Goal: Information Seeking & Learning: Learn about a topic

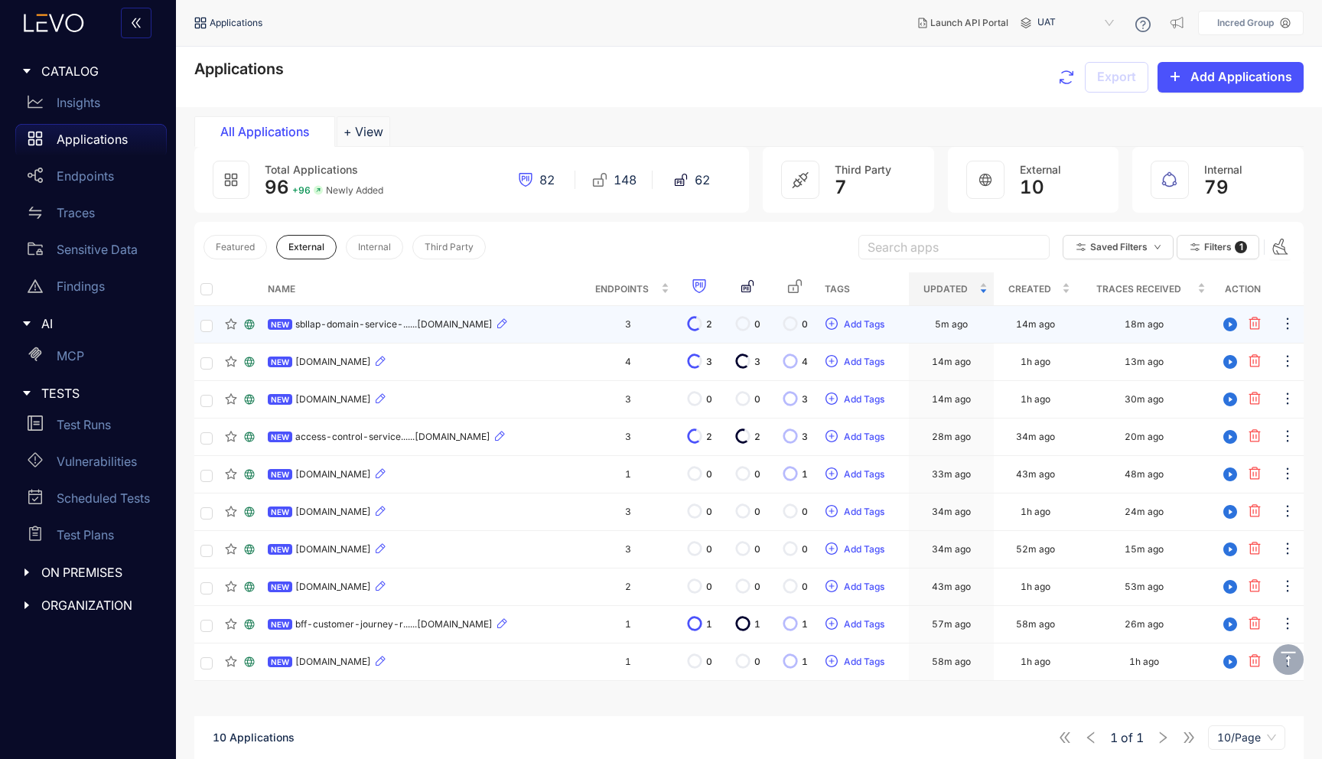
scroll to position [109, 0]
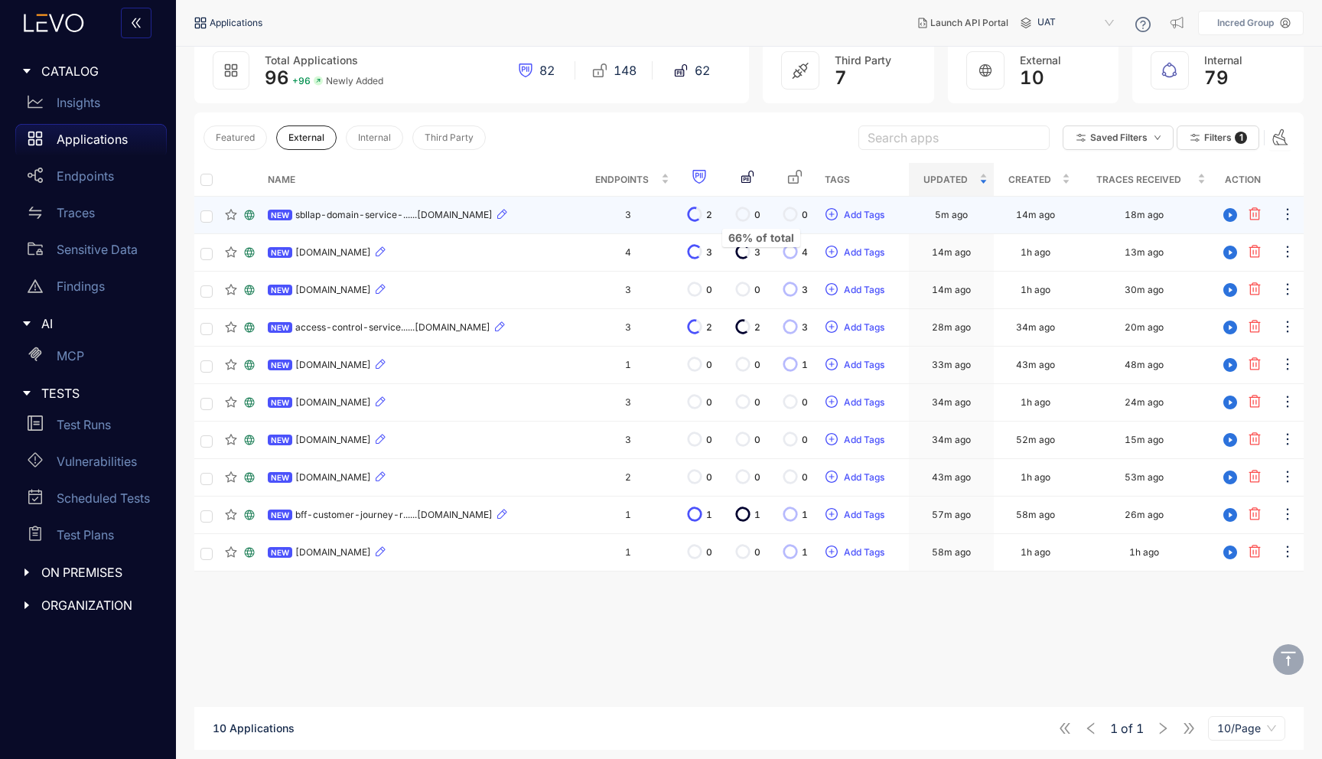
click at [700, 219] on icon at bounding box center [694, 214] width 12 height 15
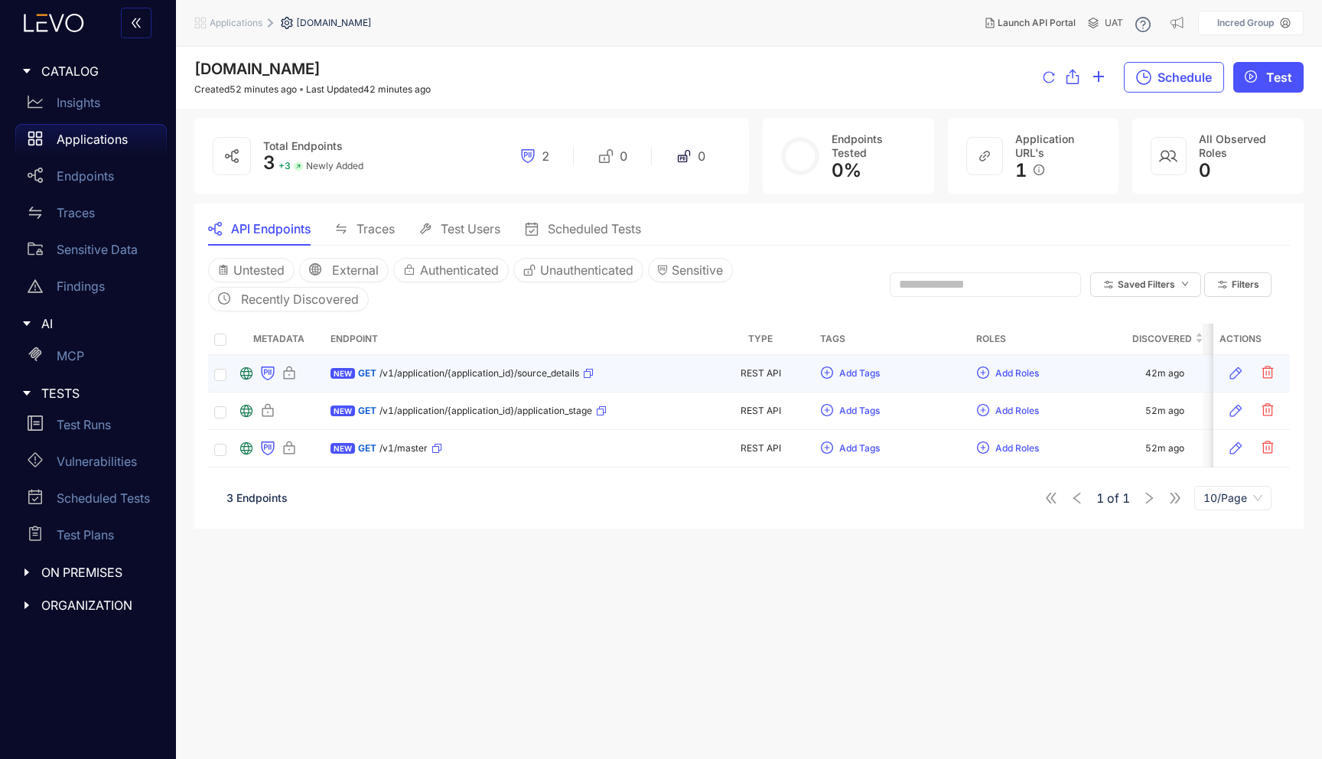
click at [476, 362] on div "GET /v1/application/{application_id}/source_details" at bounding box center [476, 373] width 236 height 24
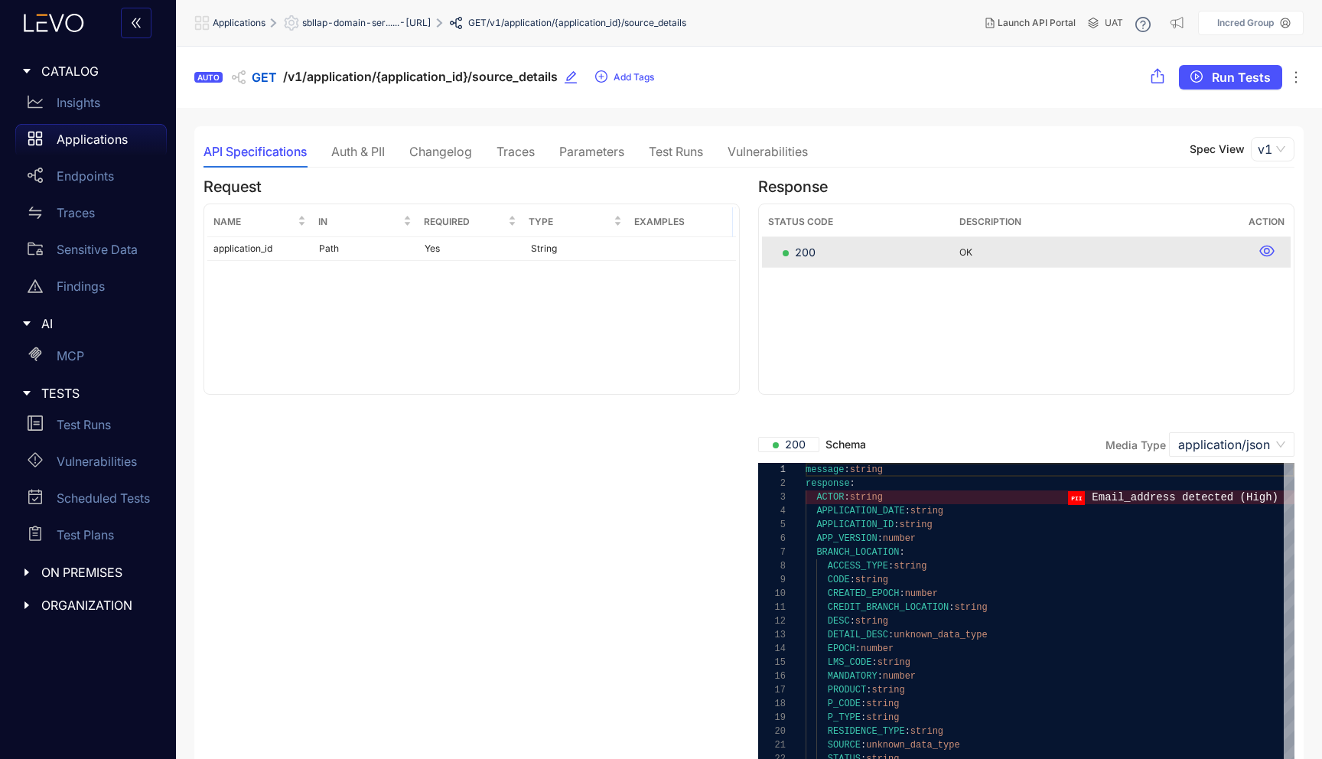
click at [427, 20] on span "sbllap-domain-ser......-[URL]" at bounding box center [366, 23] width 129 height 11
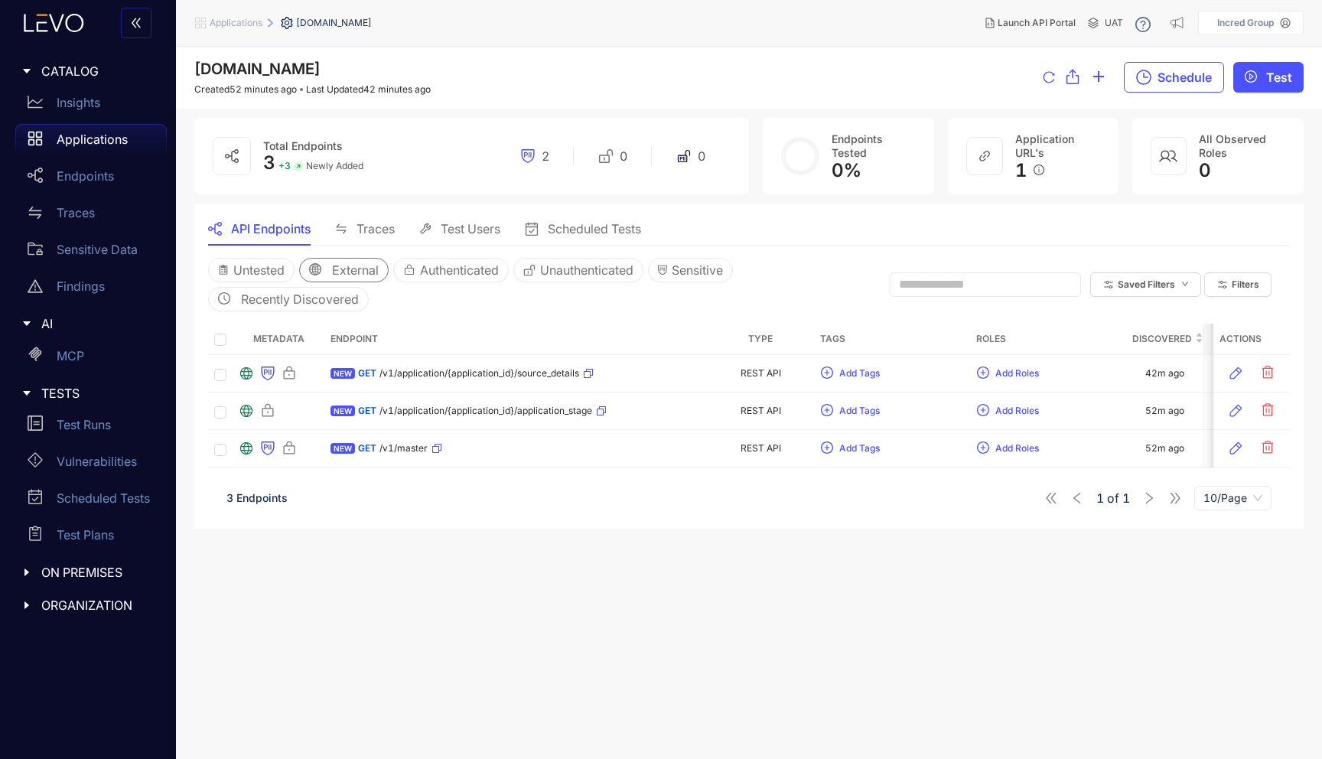
click at [335, 278] on button "External" at bounding box center [343, 270] width 89 height 24
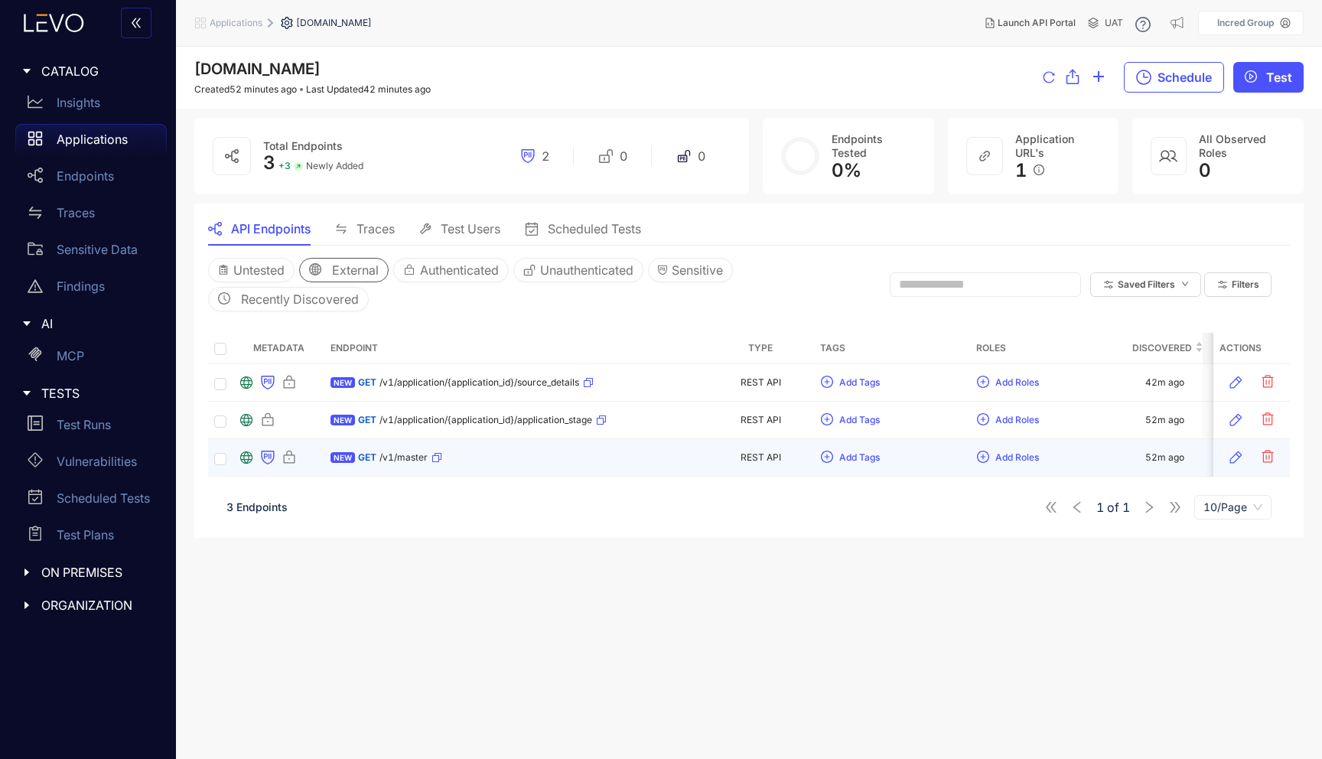
click at [379, 457] on span "/v1/master" at bounding box center [403, 457] width 48 height 11
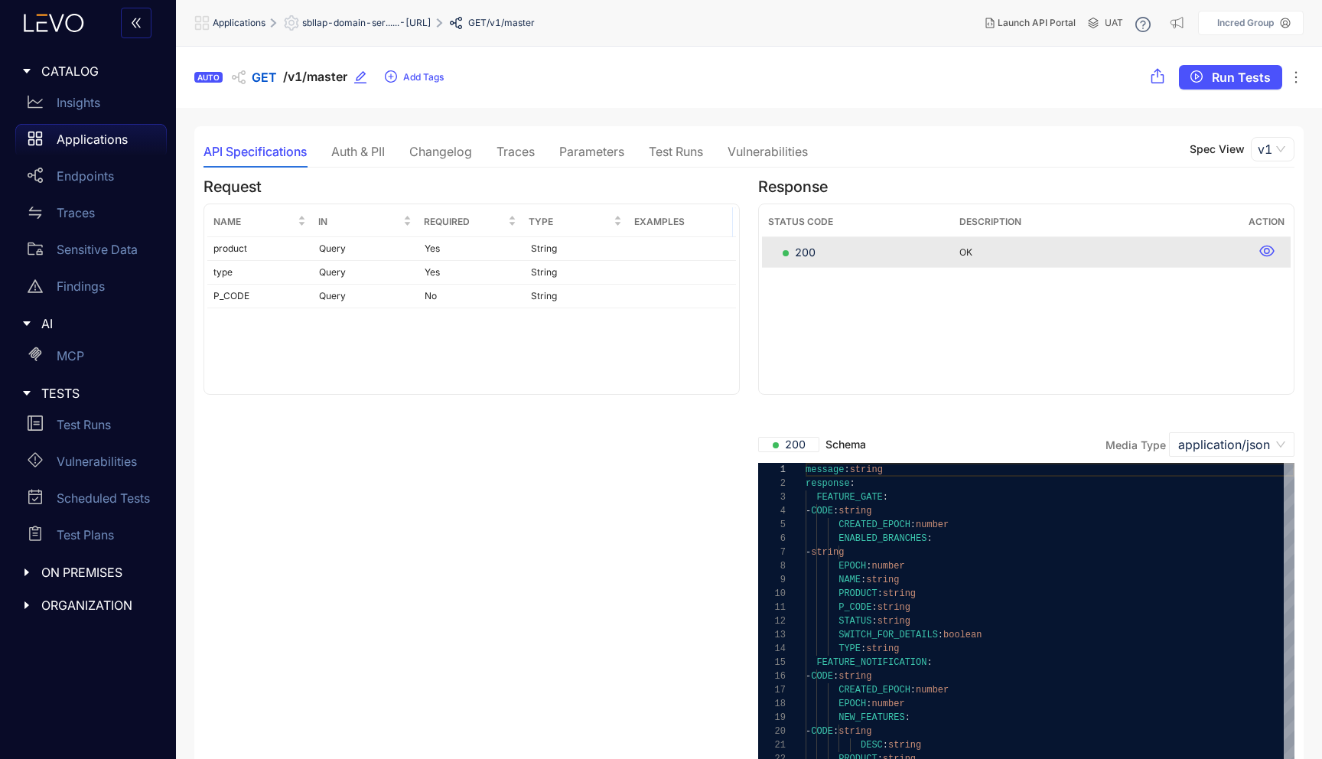
click at [374, 142] on div "Auth & PII" at bounding box center [358, 151] width 54 height 32
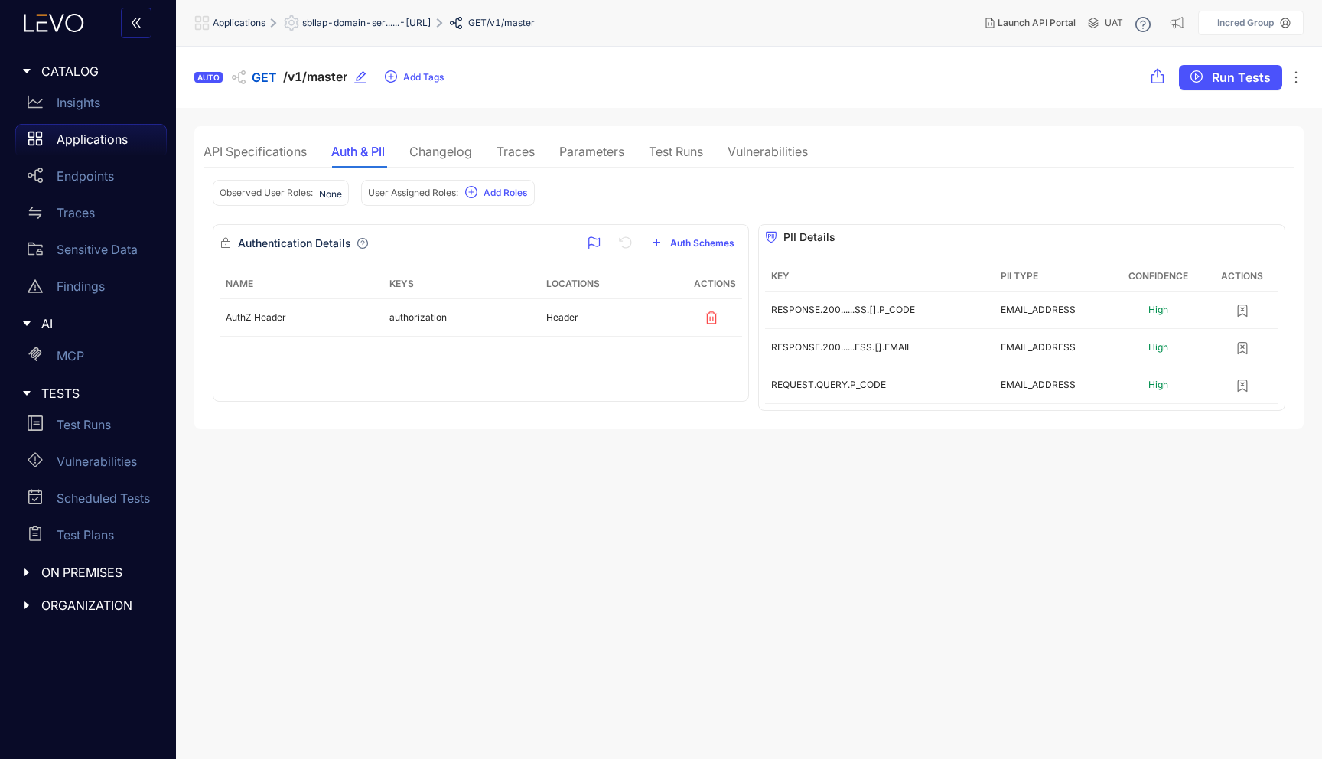
click at [454, 153] on div "Changelog" at bounding box center [440, 152] width 63 height 14
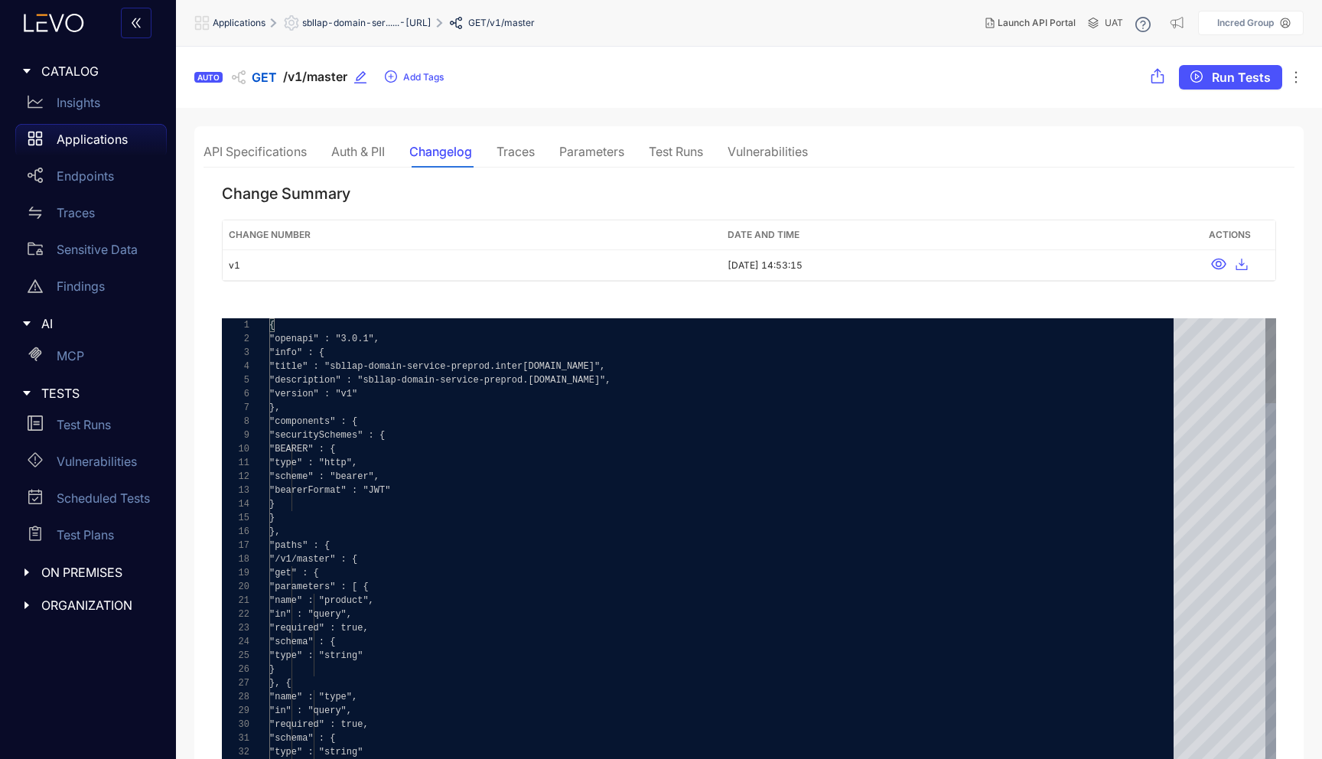
click at [522, 157] on div "Traces" at bounding box center [515, 152] width 38 height 14
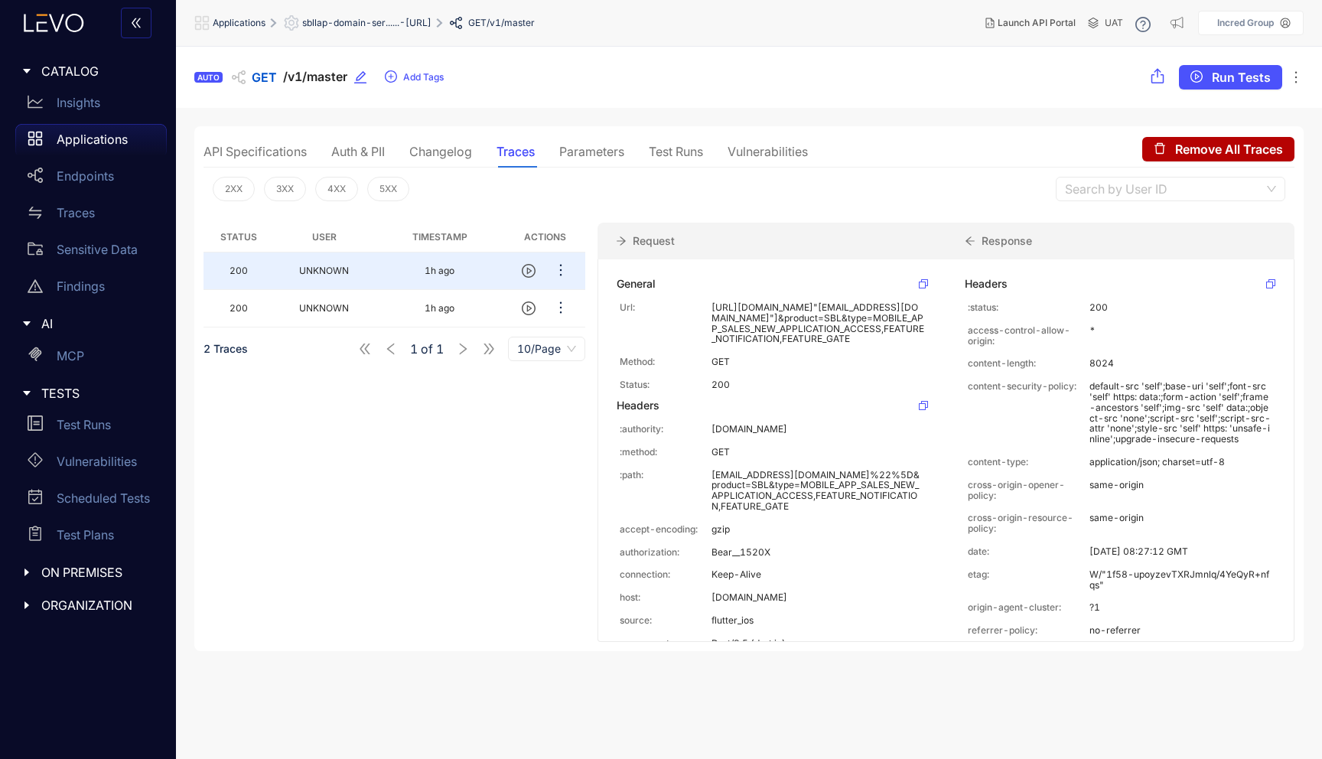
click at [588, 145] on div "Parameters" at bounding box center [591, 152] width 65 height 14
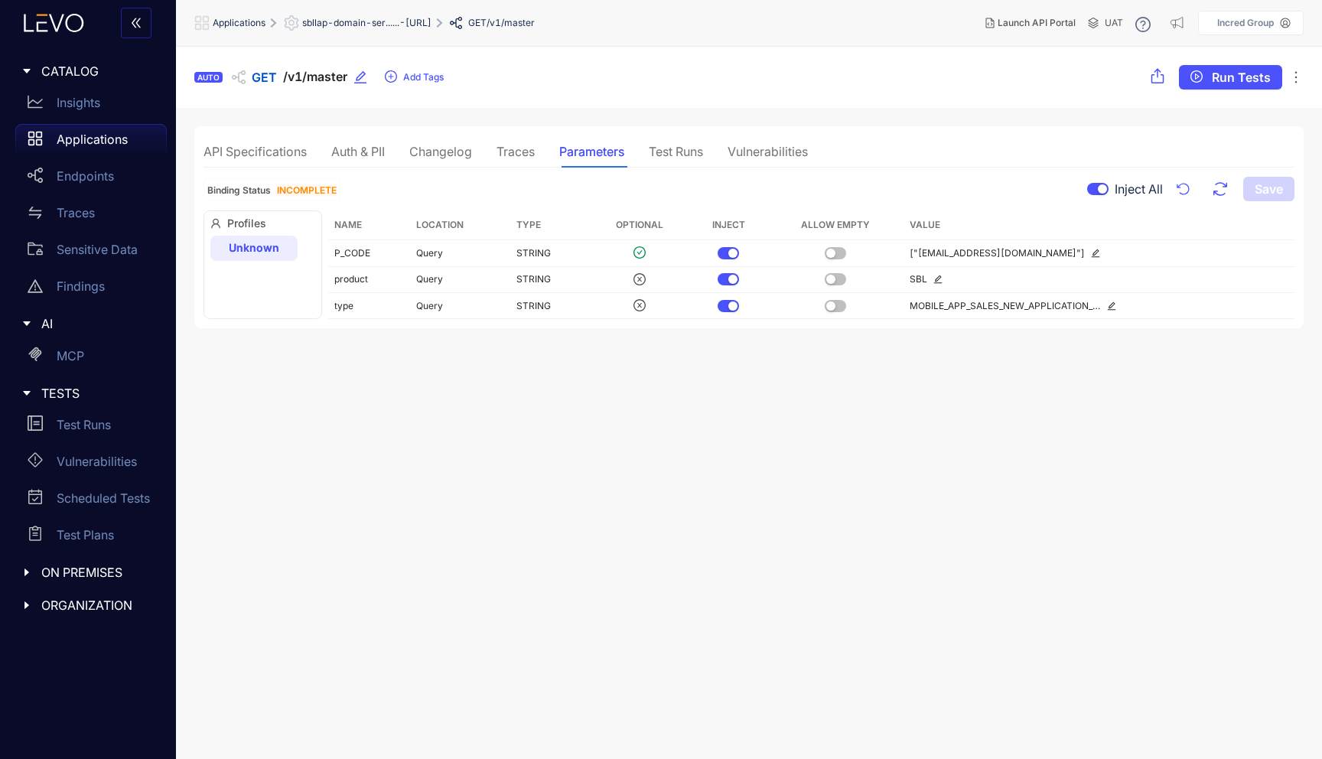
click at [701, 147] on div "Test Runs" at bounding box center [676, 152] width 54 height 14
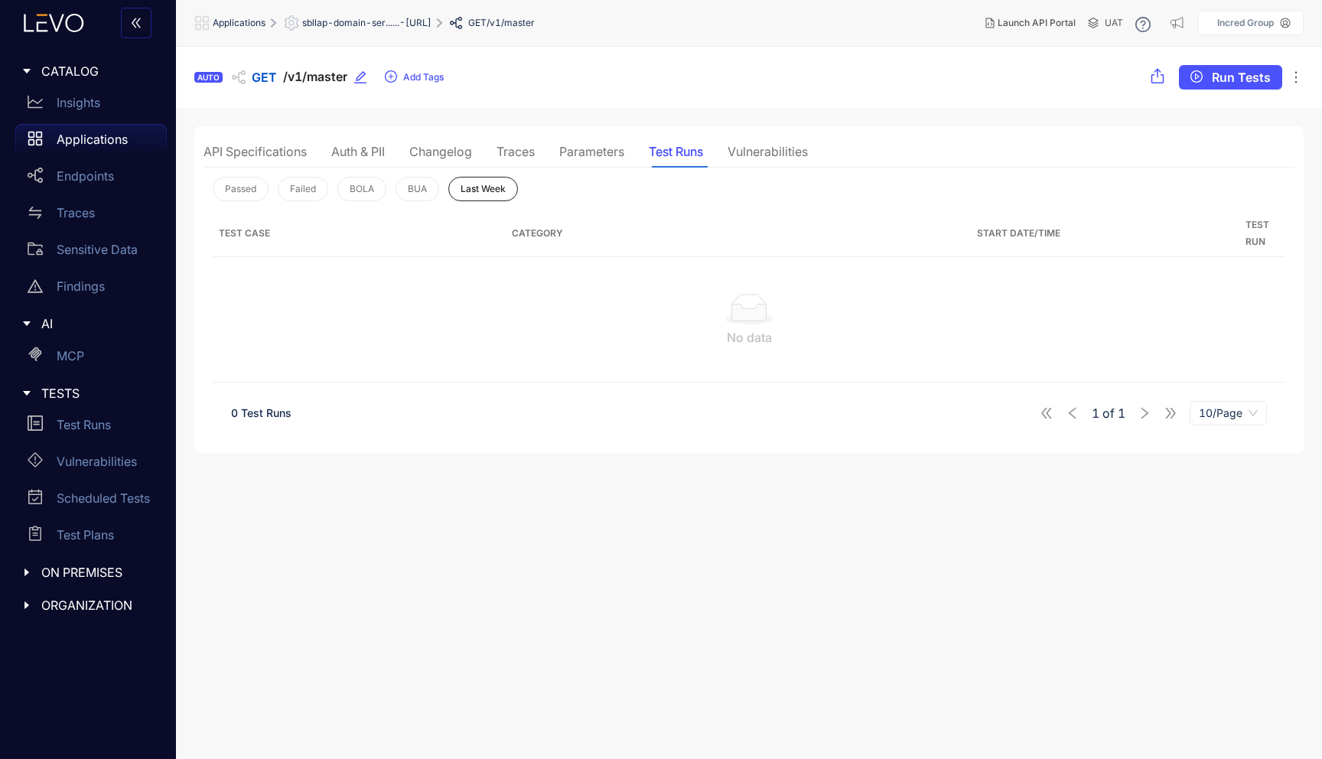
click at [789, 158] on div "Vulnerabilities" at bounding box center [767, 152] width 80 height 14
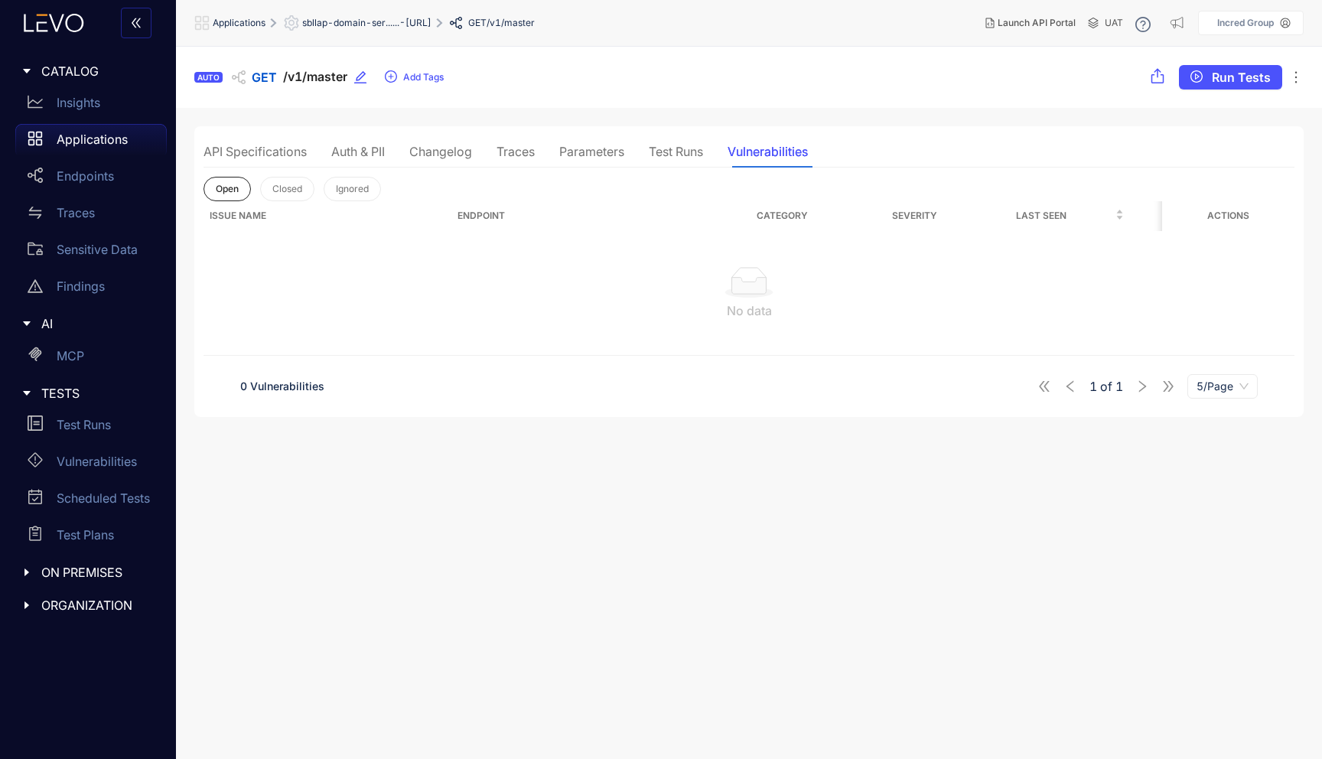
click at [529, 160] on div "Traces" at bounding box center [515, 151] width 38 height 32
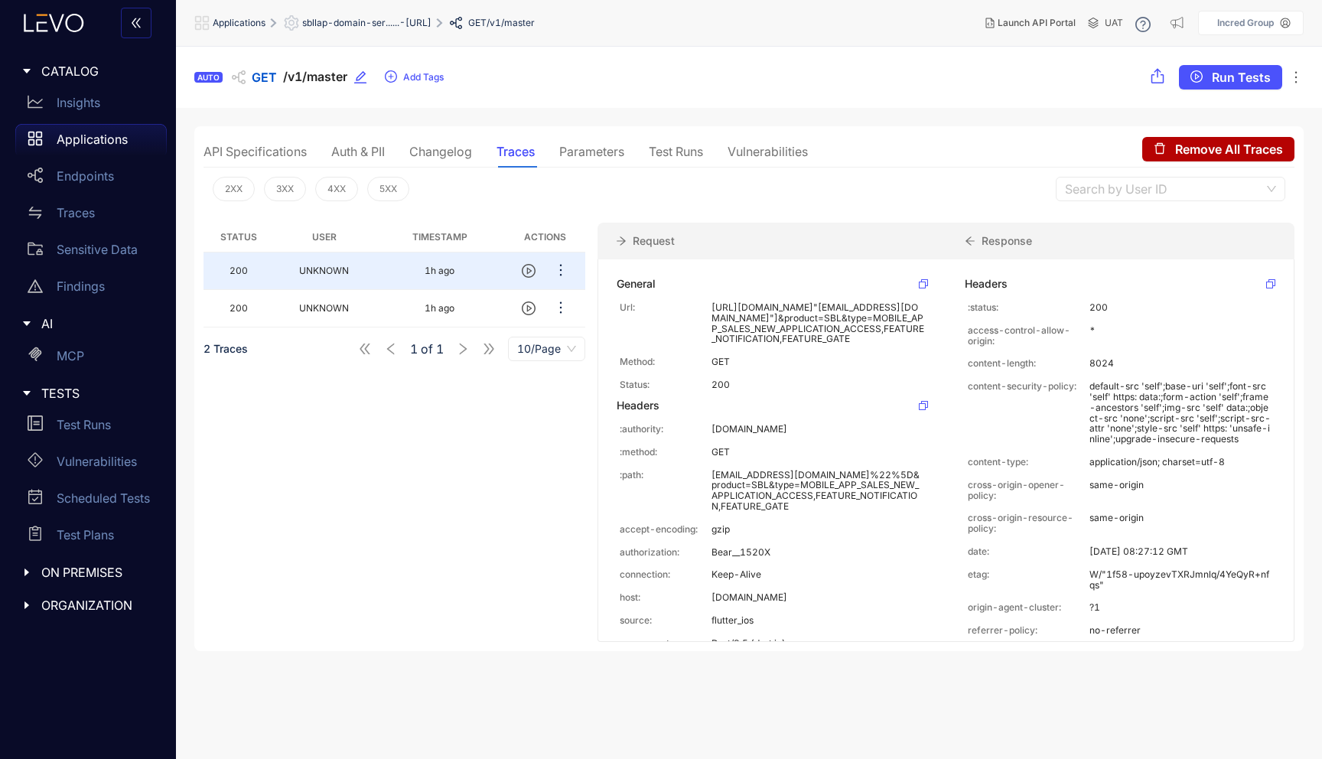
click at [586, 160] on div "Parameters" at bounding box center [591, 151] width 65 height 32
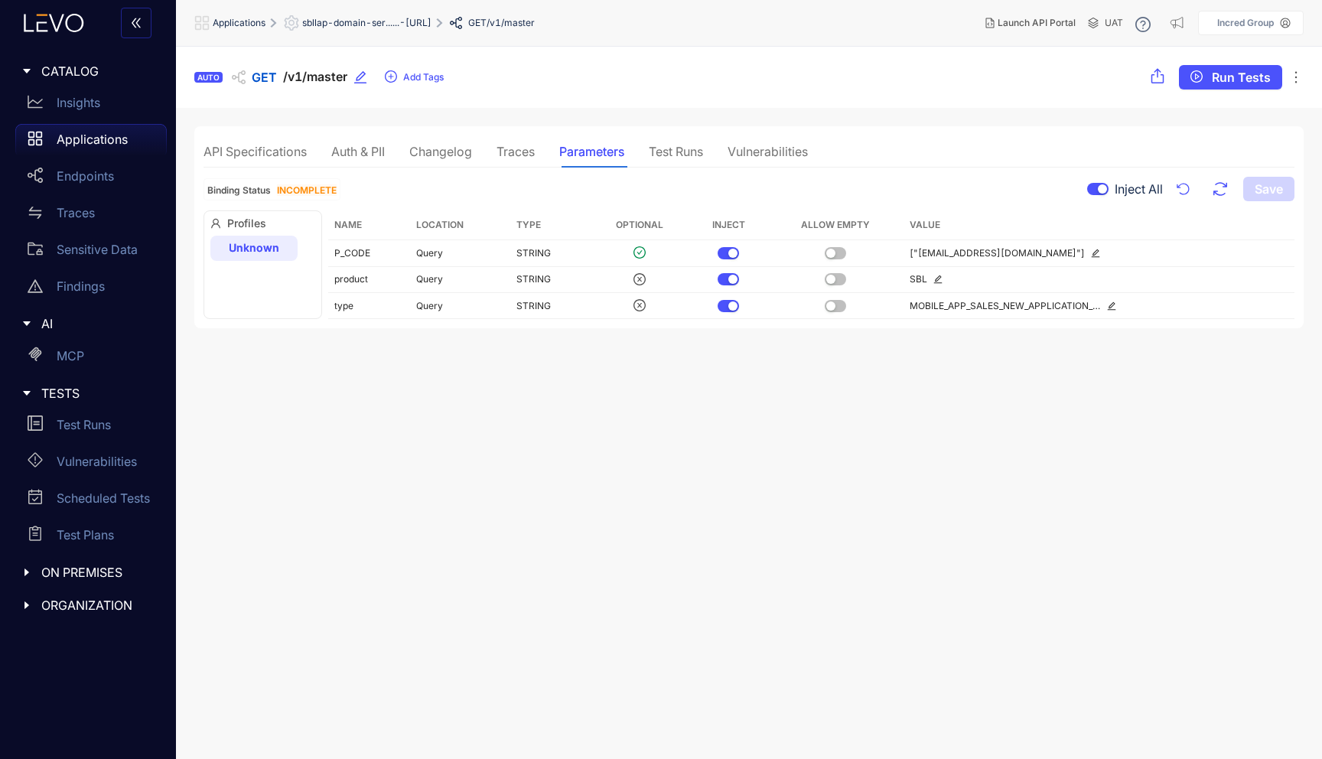
click at [414, 149] on div "Changelog" at bounding box center [440, 152] width 63 height 14
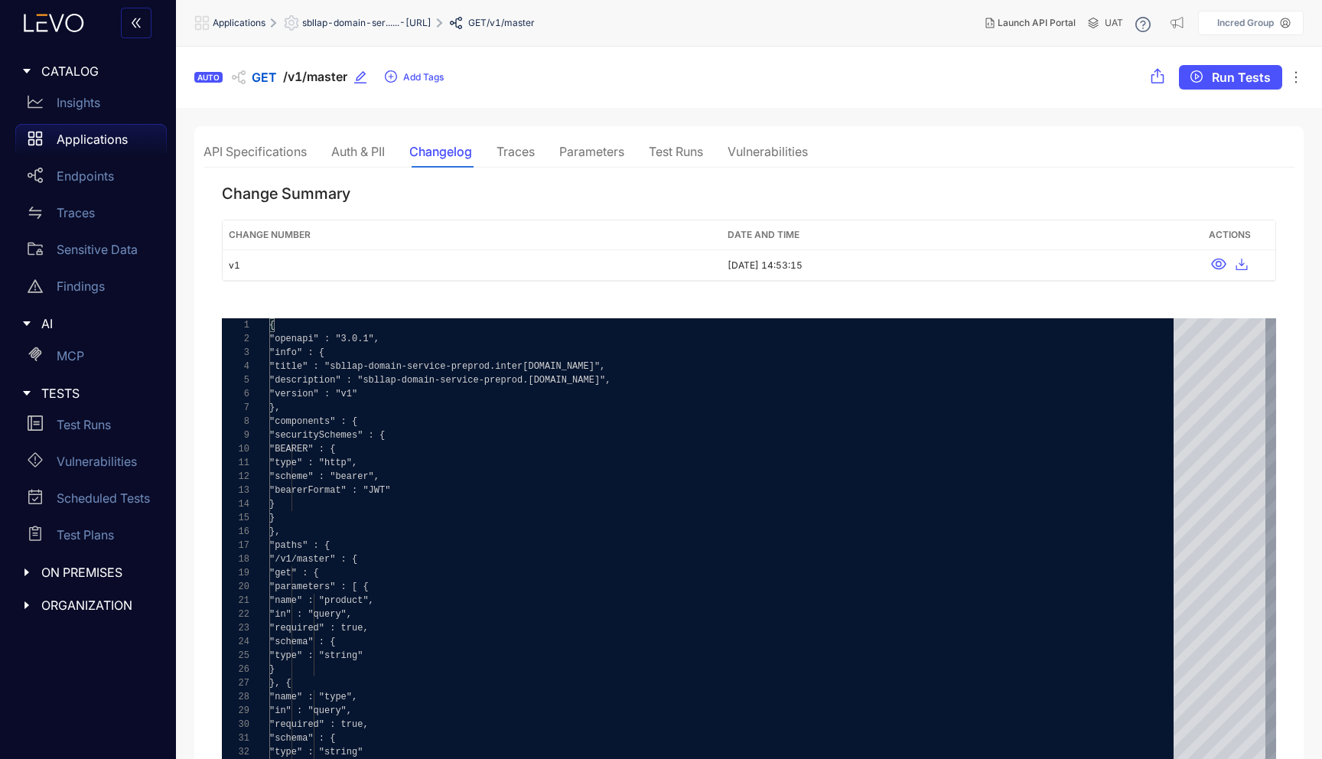
click at [350, 148] on div "Auth & PII" at bounding box center [358, 152] width 54 height 14
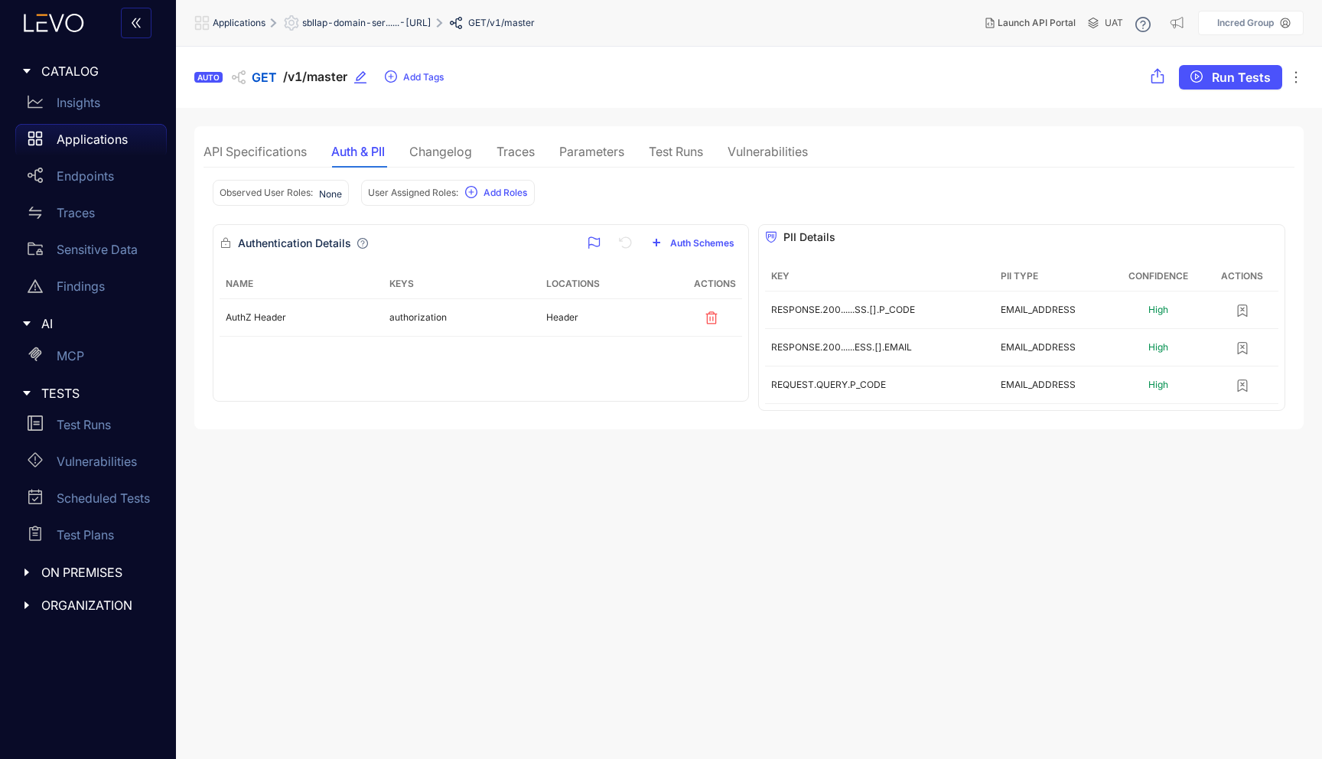
click at [281, 141] on div "API Specifications" at bounding box center [254, 151] width 103 height 32
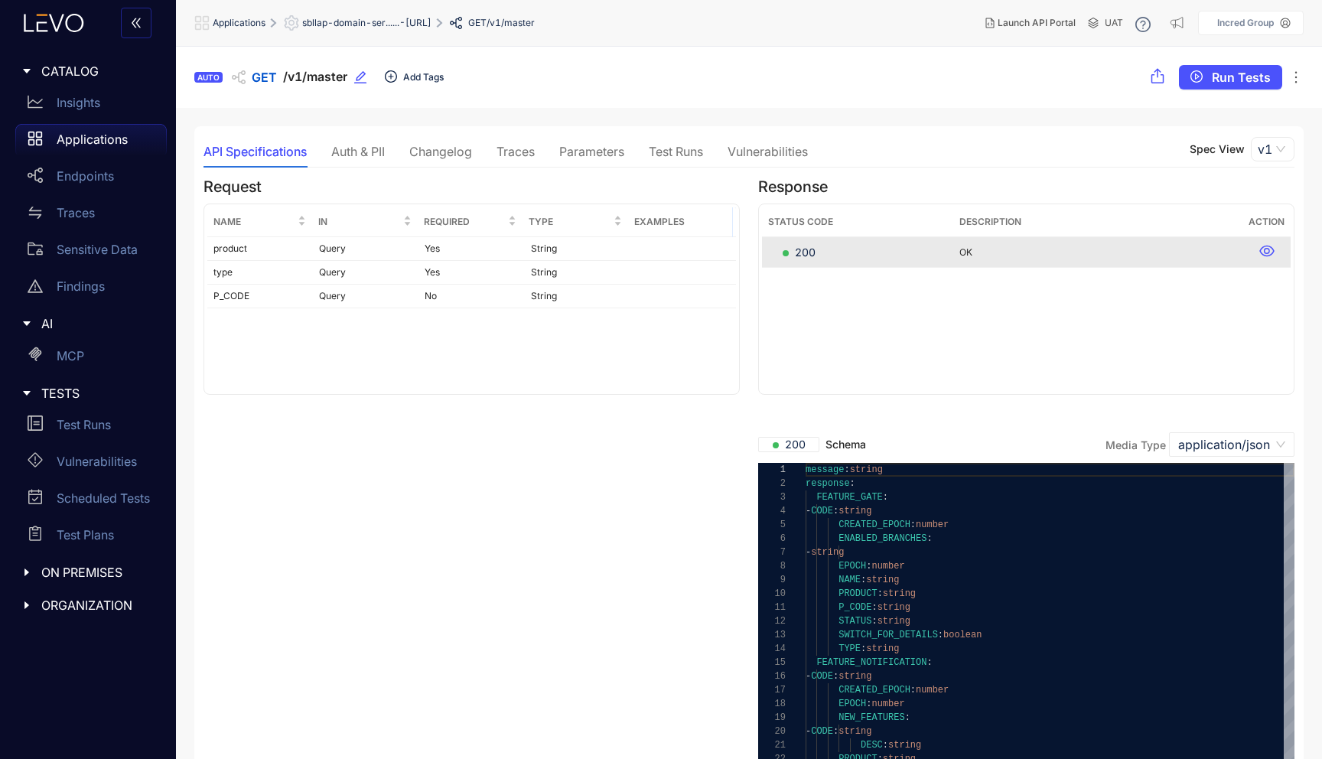
click at [424, 86] on button "Add Tags" at bounding box center [414, 77] width 60 height 24
click at [557, 67] on div "AUTO GET /v1/master Search or create new Add Tags Run Tests" at bounding box center [749, 77] width 1146 height 61
click at [375, 141] on div "Auth & PII" at bounding box center [358, 151] width 54 height 32
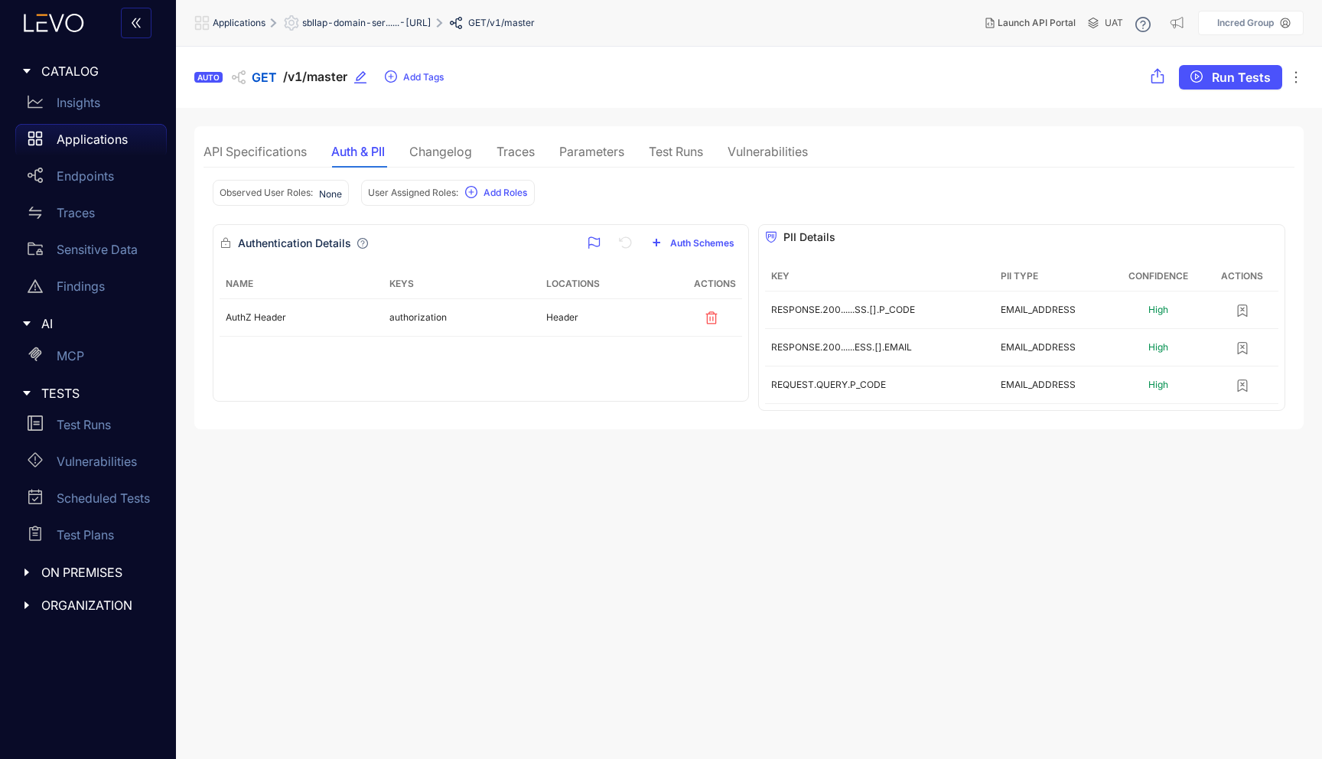
click at [427, 158] on div "Changelog" at bounding box center [440, 152] width 63 height 14
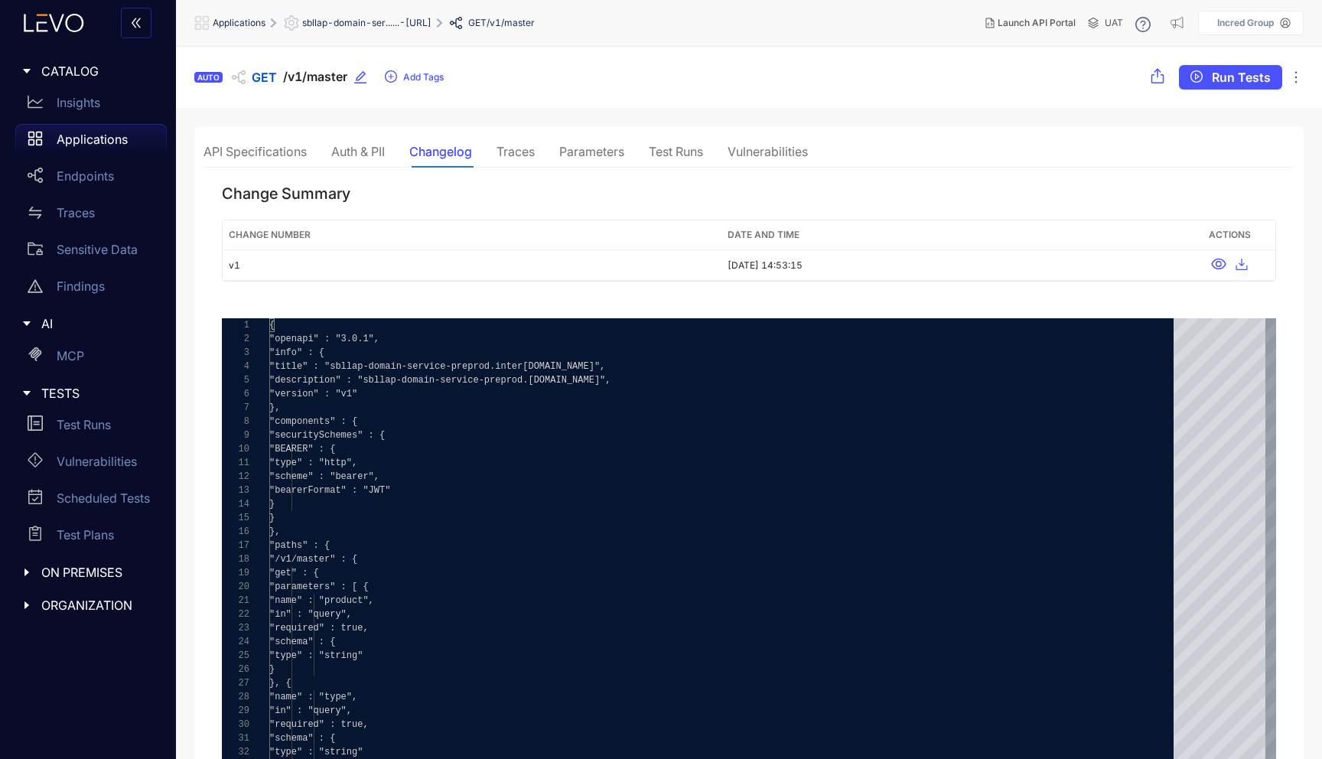
click at [512, 158] on div "Traces" at bounding box center [515, 152] width 38 height 14
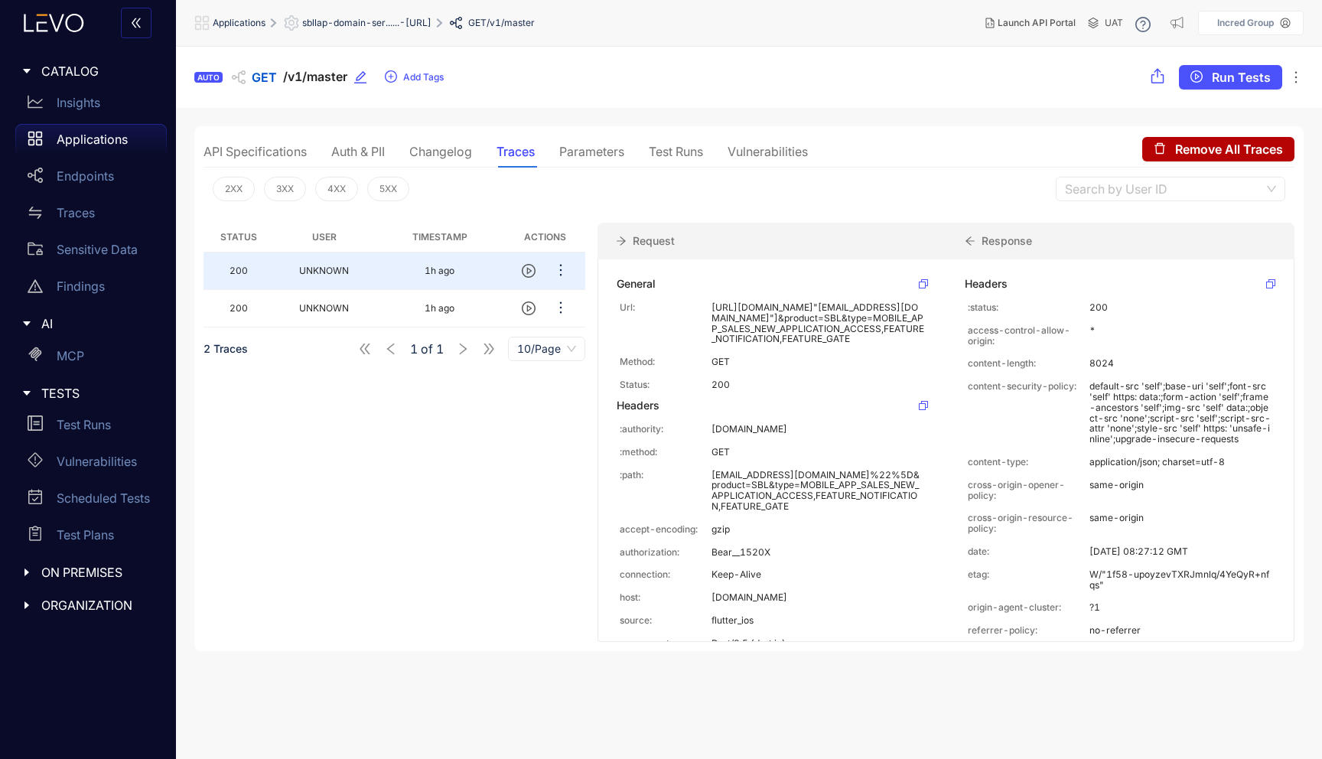
click at [580, 153] on div "Parameters" at bounding box center [591, 152] width 65 height 14
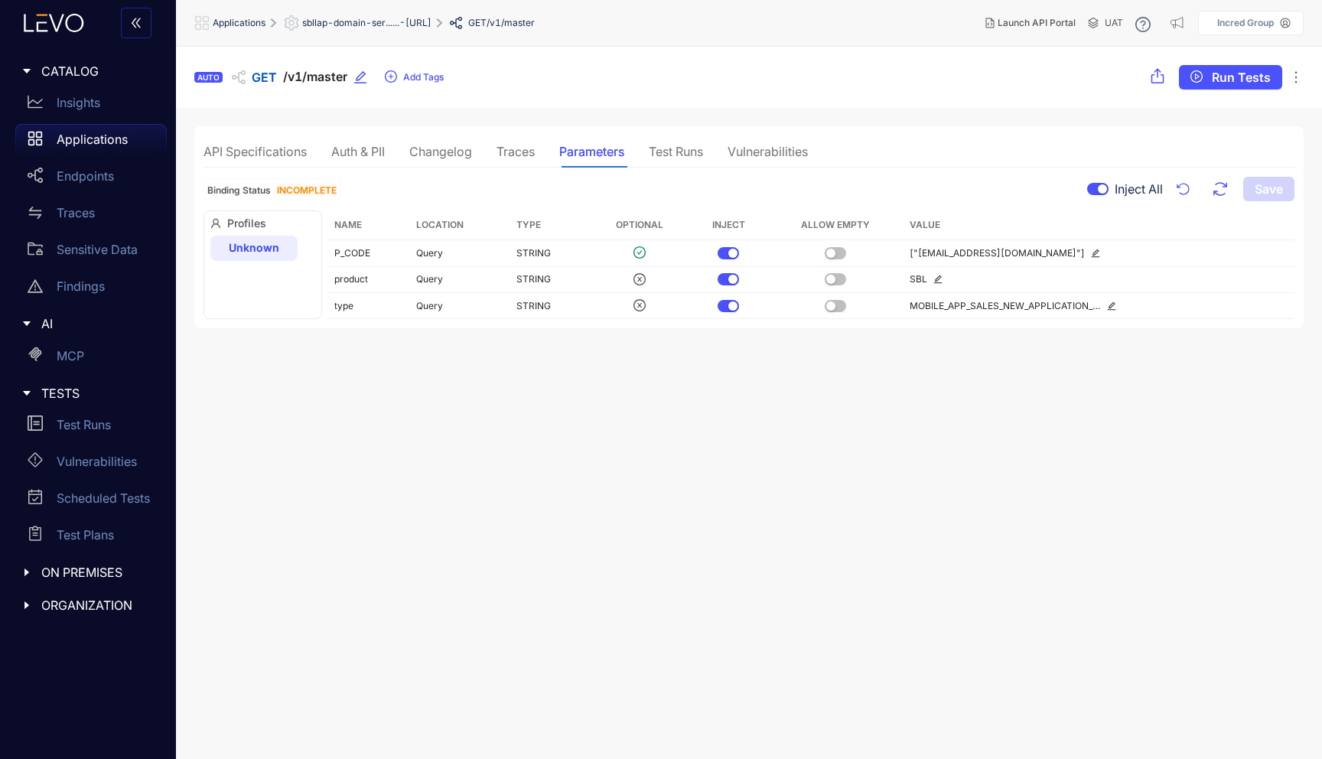
click at [532, 151] on div "Traces" at bounding box center [515, 152] width 38 height 14
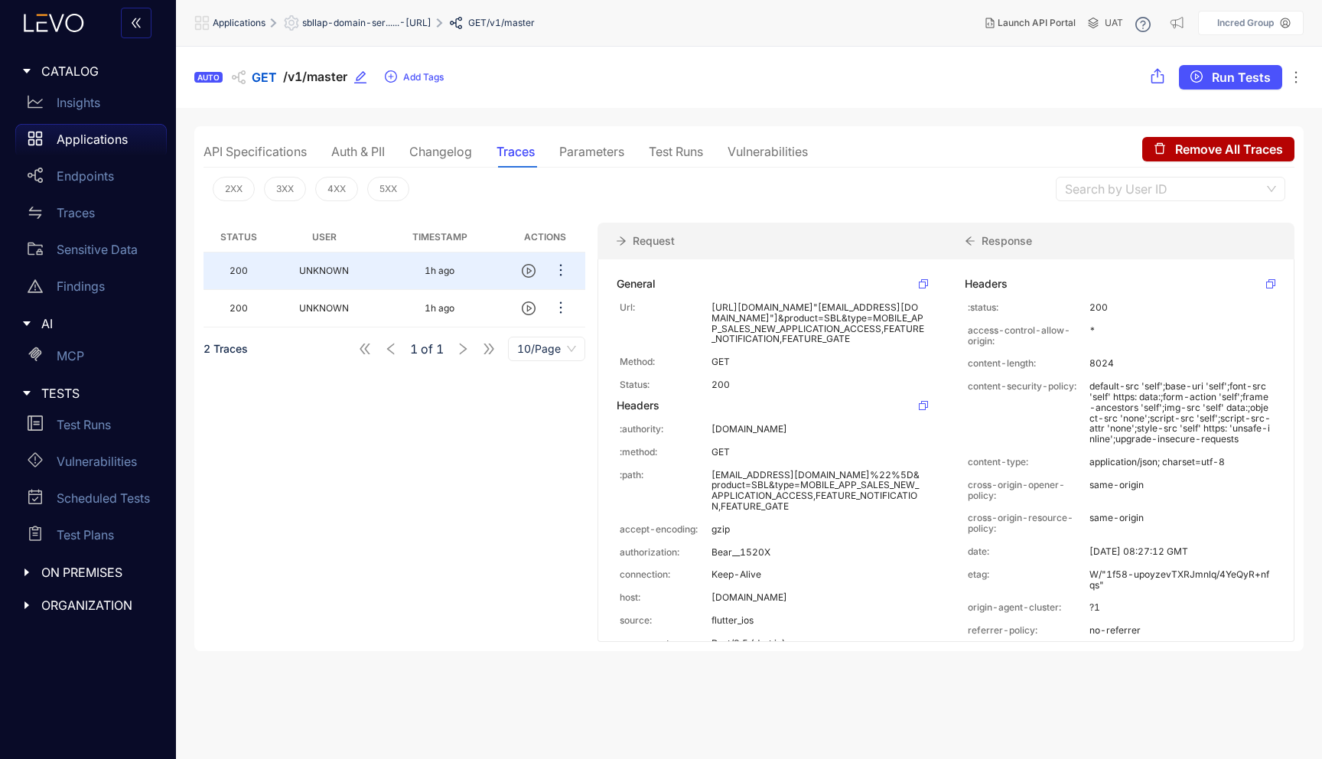
click at [617, 154] on div "Parameters" at bounding box center [591, 152] width 65 height 14
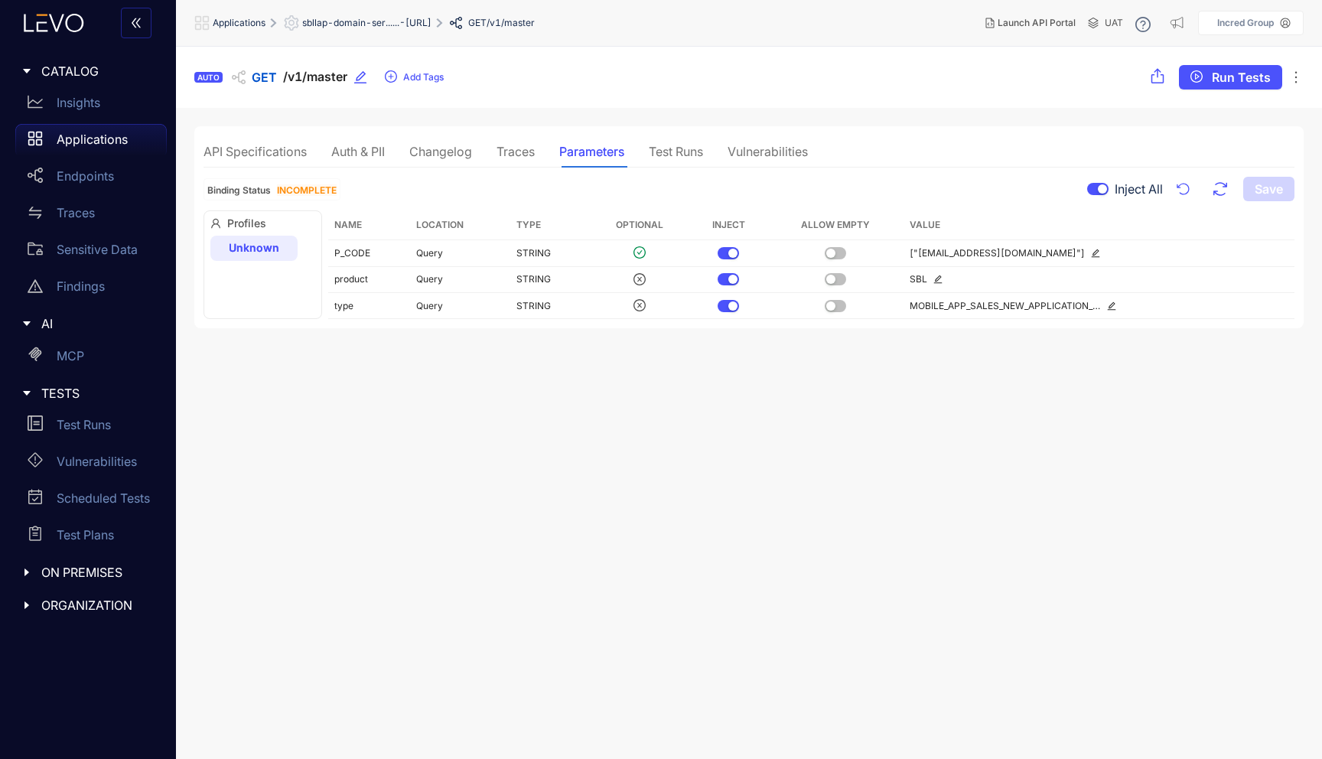
click at [685, 156] on div "Test Runs" at bounding box center [676, 152] width 54 height 14
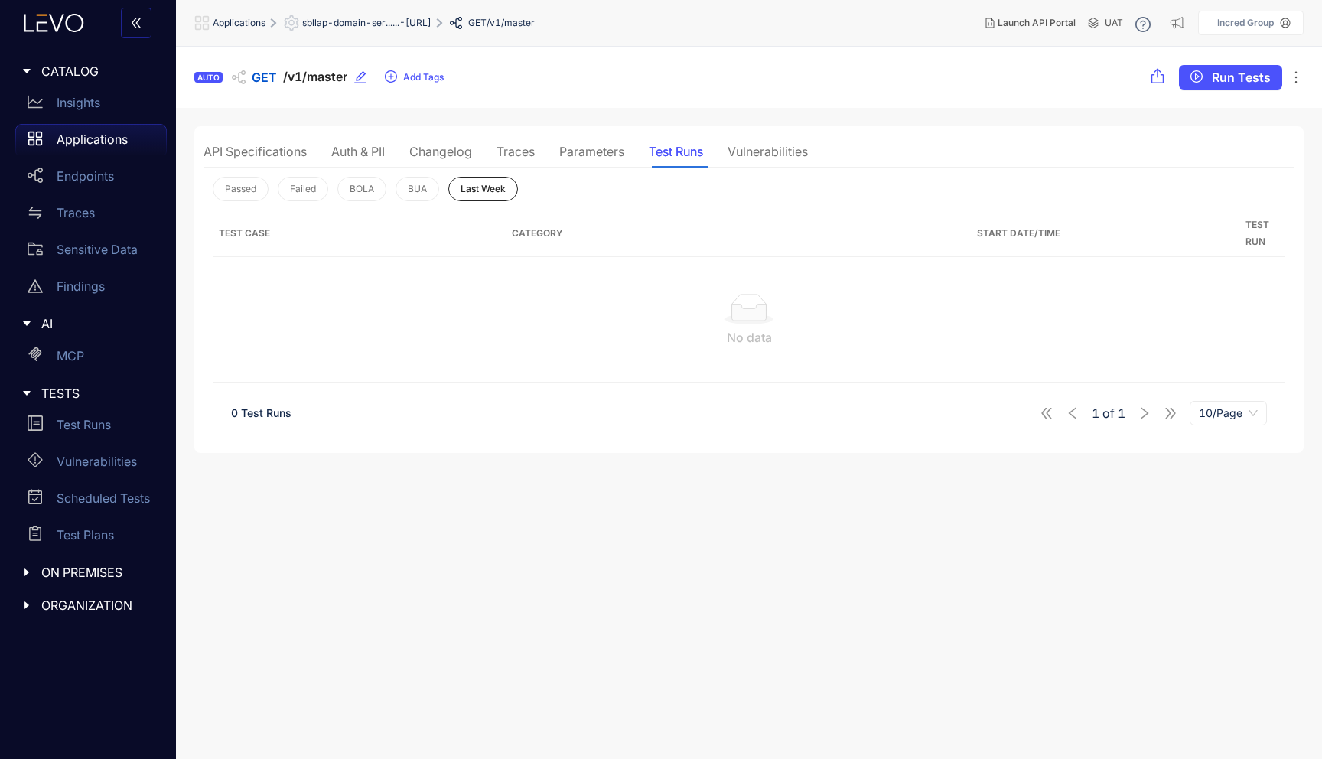
click at [765, 168] on section "Passed Failed [PERSON_NAME] Last Week Test Case Category Start Date/Time Test R…" at bounding box center [748, 305] width 1091 height 275
click at [770, 154] on div "Vulnerabilities" at bounding box center [767, 152] width 80 height 14
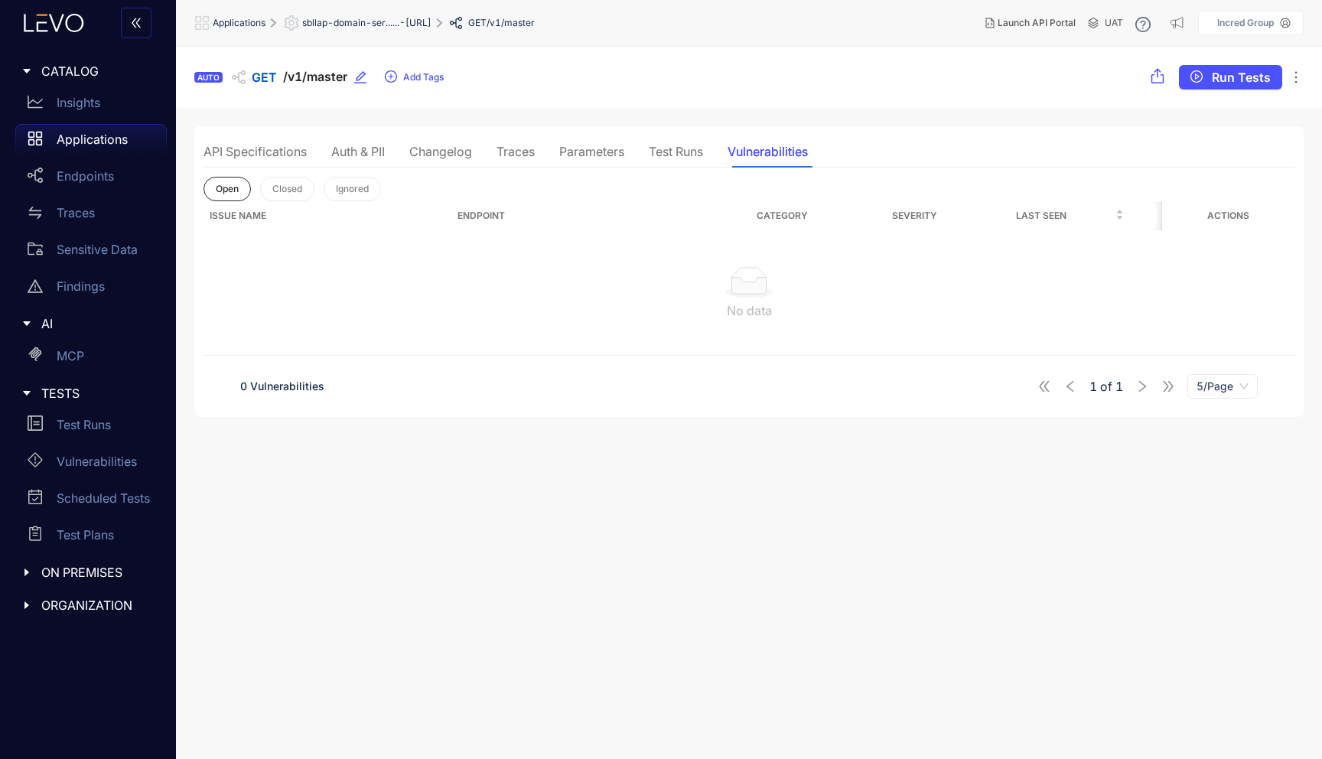
click at [278, 146] on div "API Specifications" at bounding box center [254, 152] width 103 height 14
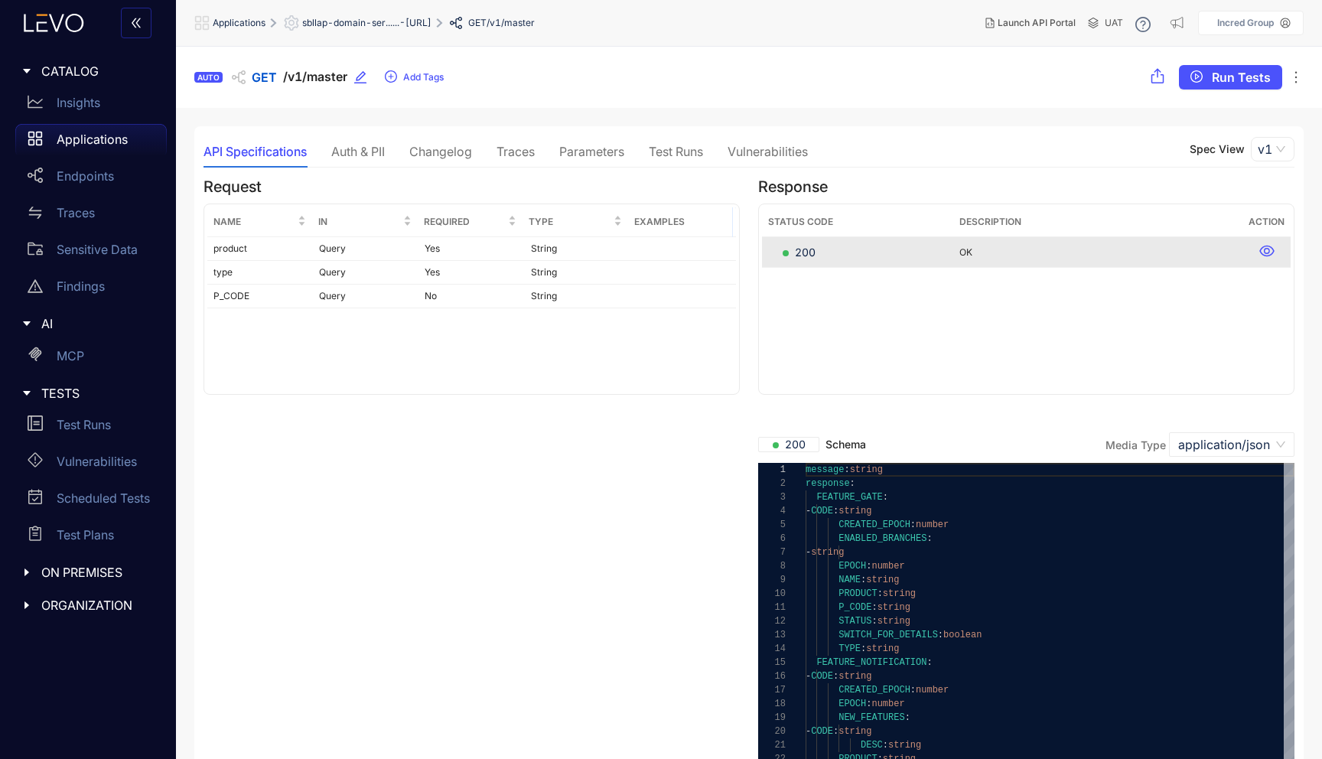
click at [431, 19] on span "sbllap-domain-ser......-[URL]" at bounding box center [366, 23] width 129 height 11
